Goal: Use online tool/utility: Utilize a website feature to perform a specific function

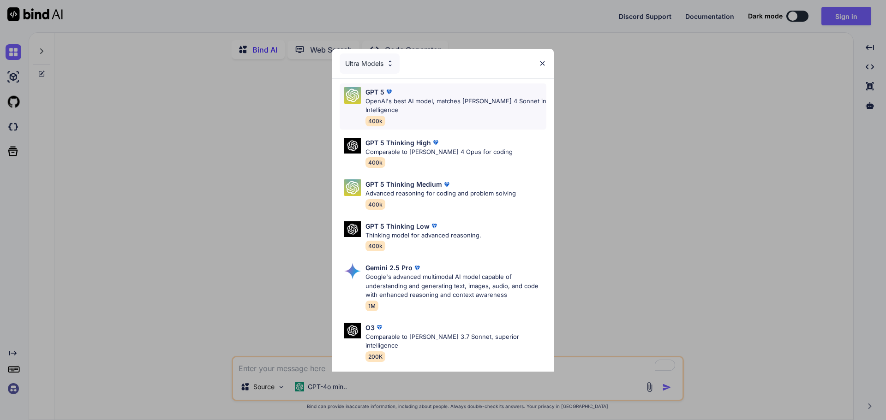
click at [478, 100] on p "OpenAI's best AI model, matches [PERSON_NAME] 4 Sonnet in Intelligence" at bounding box center [455, 106] width 181 height 18
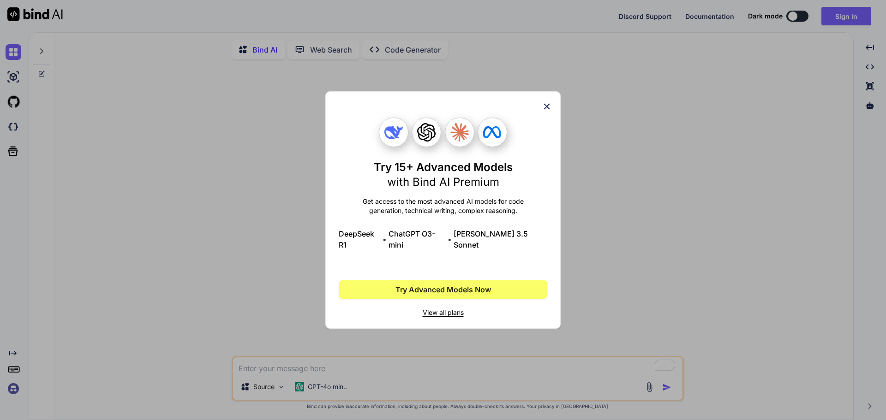
click at [548, 112] on icon at bounding box center [546, 106] width 10 height 10
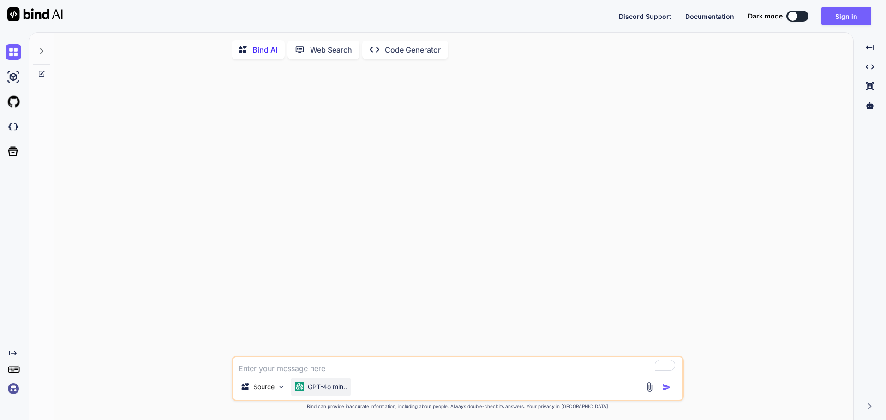
click at [327, 391] on p "GPT-4o min.." at bounding box center [327, 386] width 39 height 9
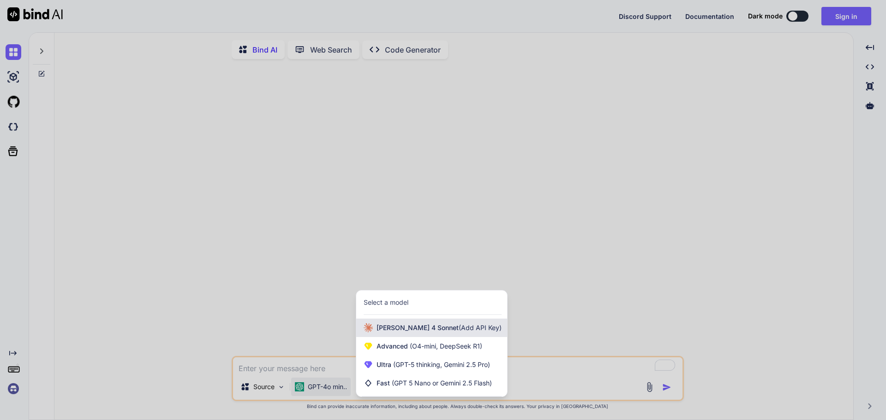
click at [458, 327] on span "(Add API Key)" at bounding box center [479, 328] width 43 height 8
type textarea "x"
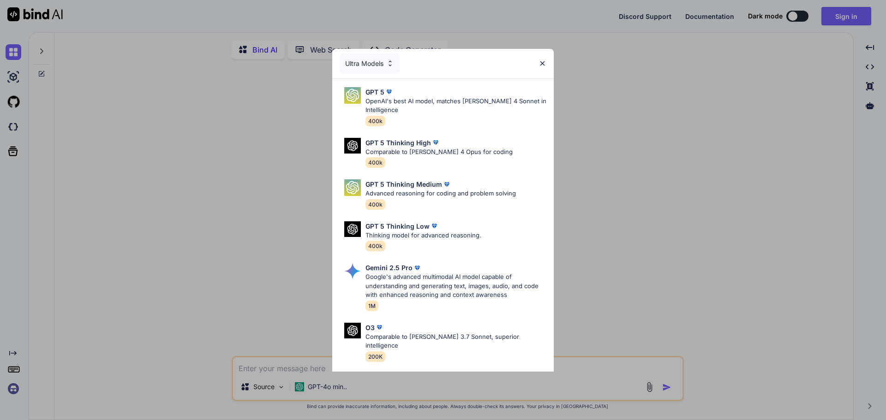
type textarea "x"
